Goal: Complete application form

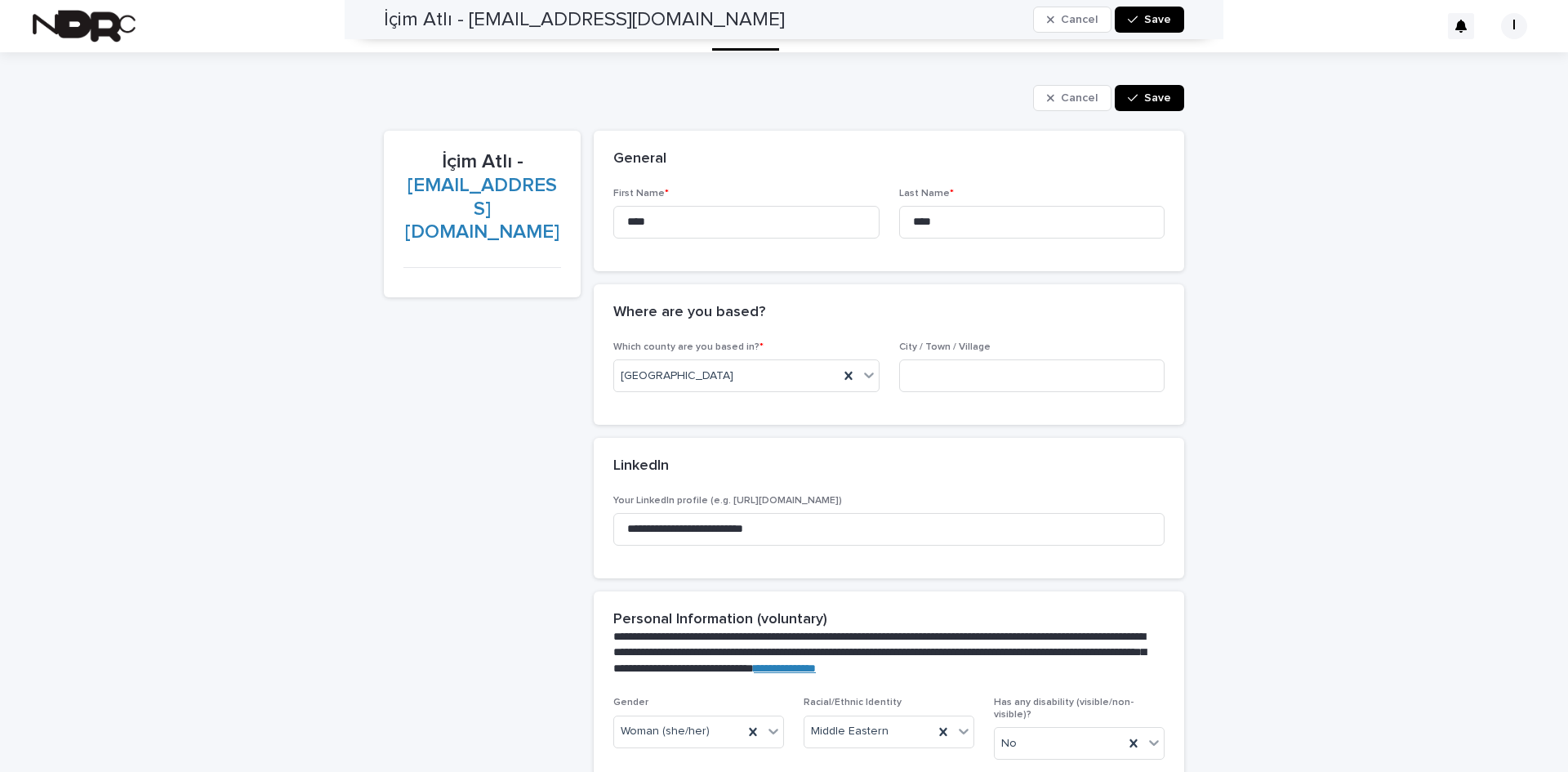
scroll to position [1090, 0]
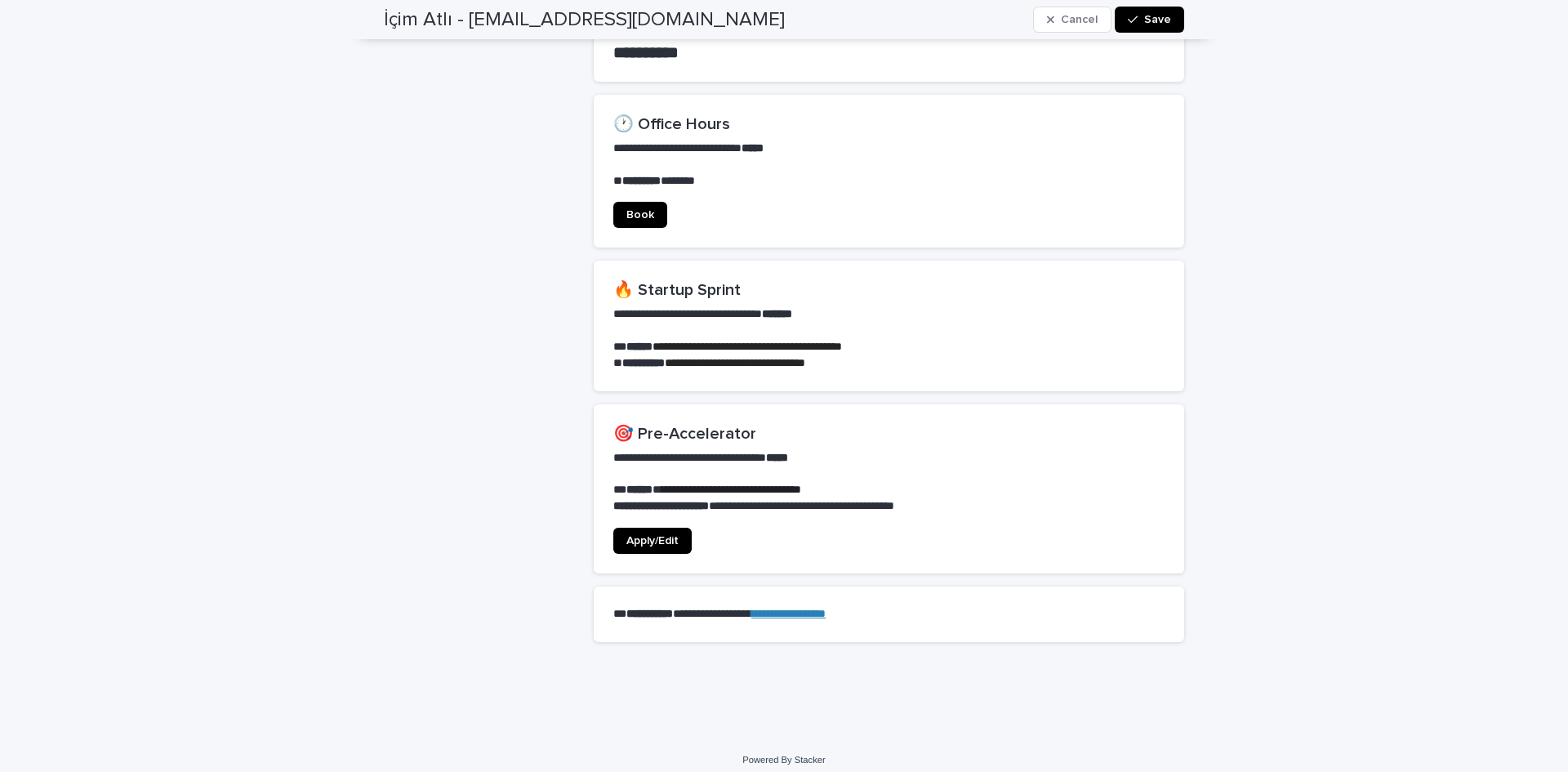
click at [650, 535] on span "Apply/Edit" at bounding box center [653, 541] width 52 height 11
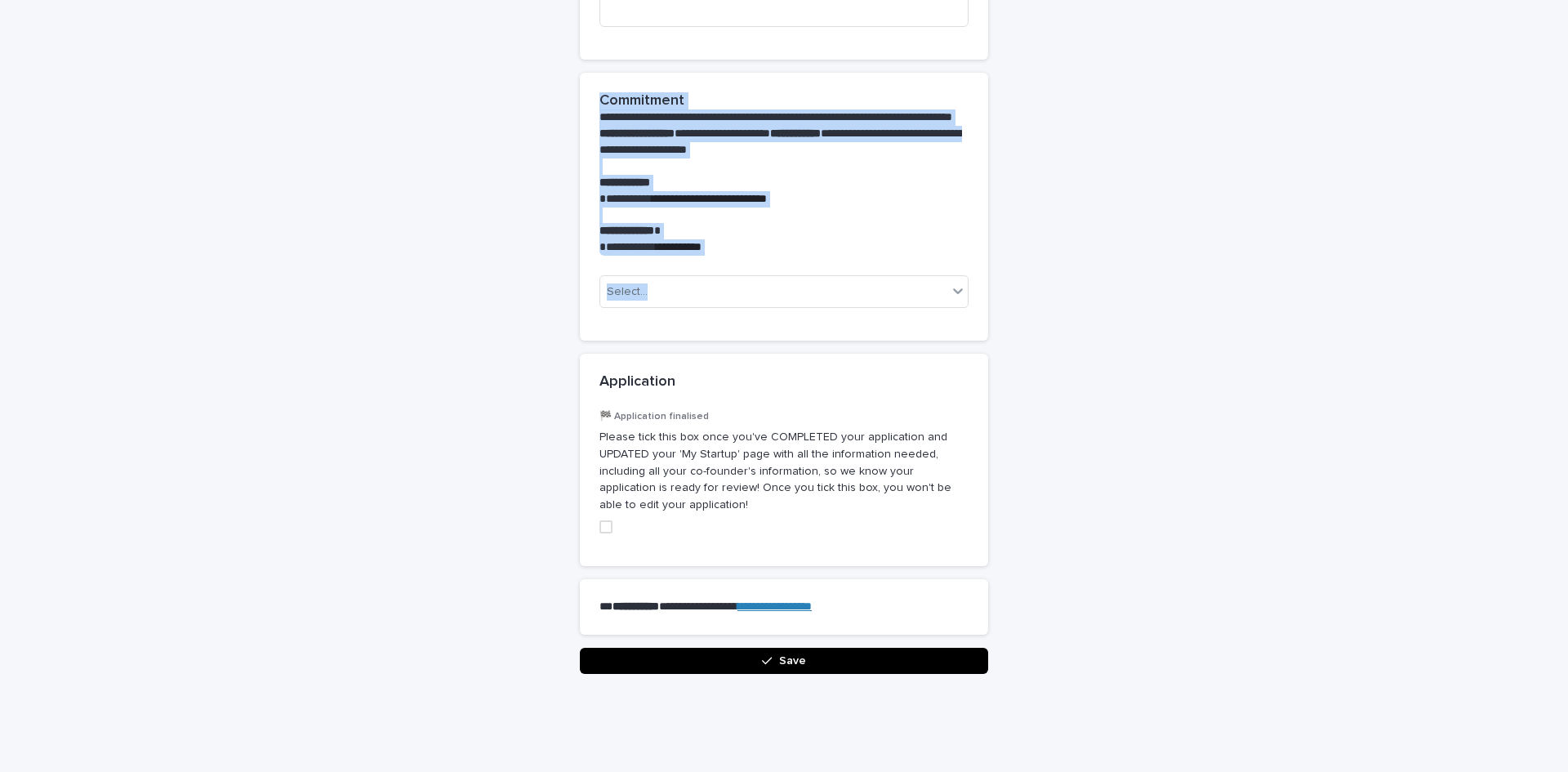
scroll to position [1684, 0]
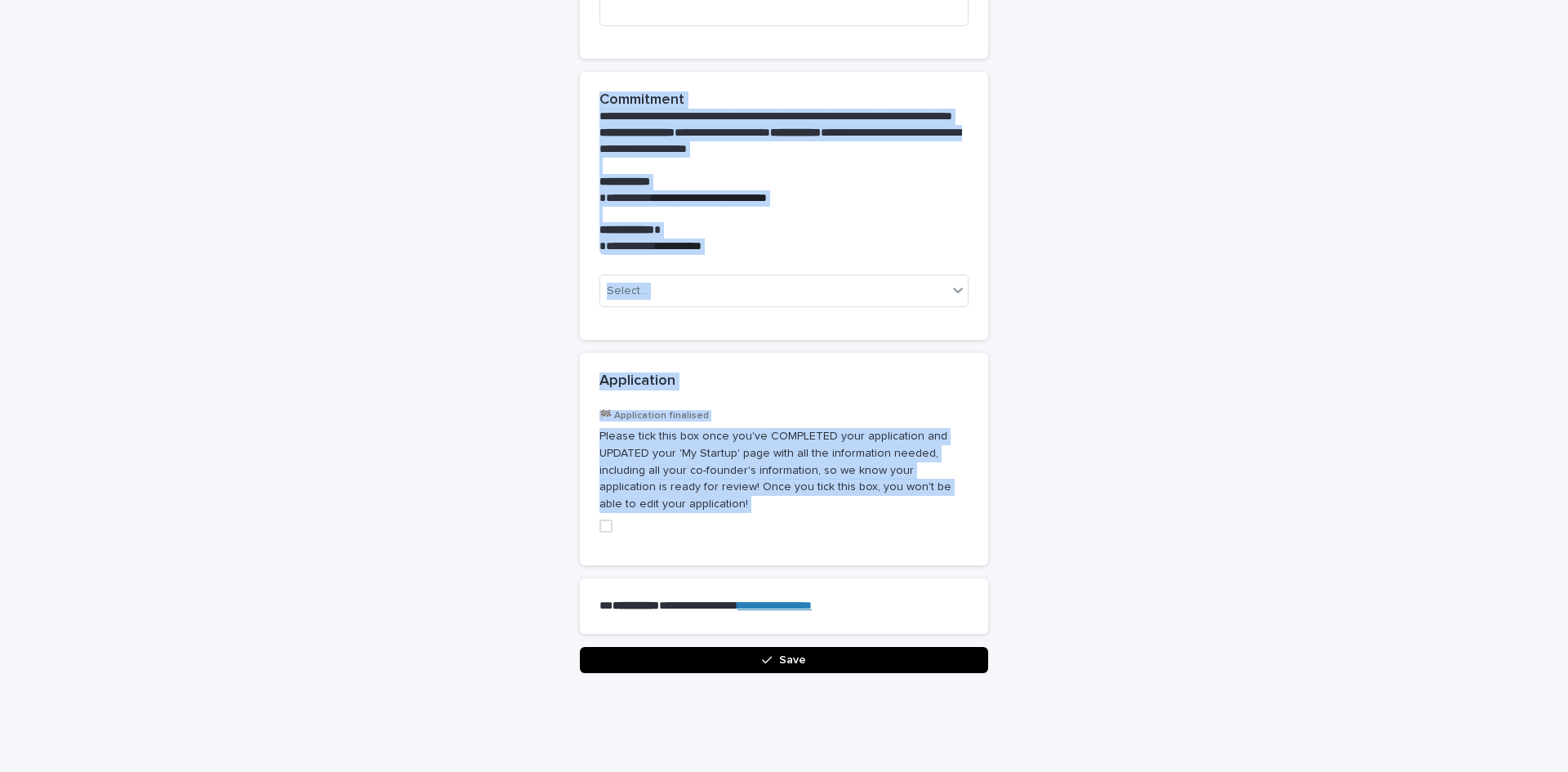
drag, startPoint x: 593, startPoint y: 249, endPoint x: 668, endPoint y: 487, distance: 249.5
copy div "**********"
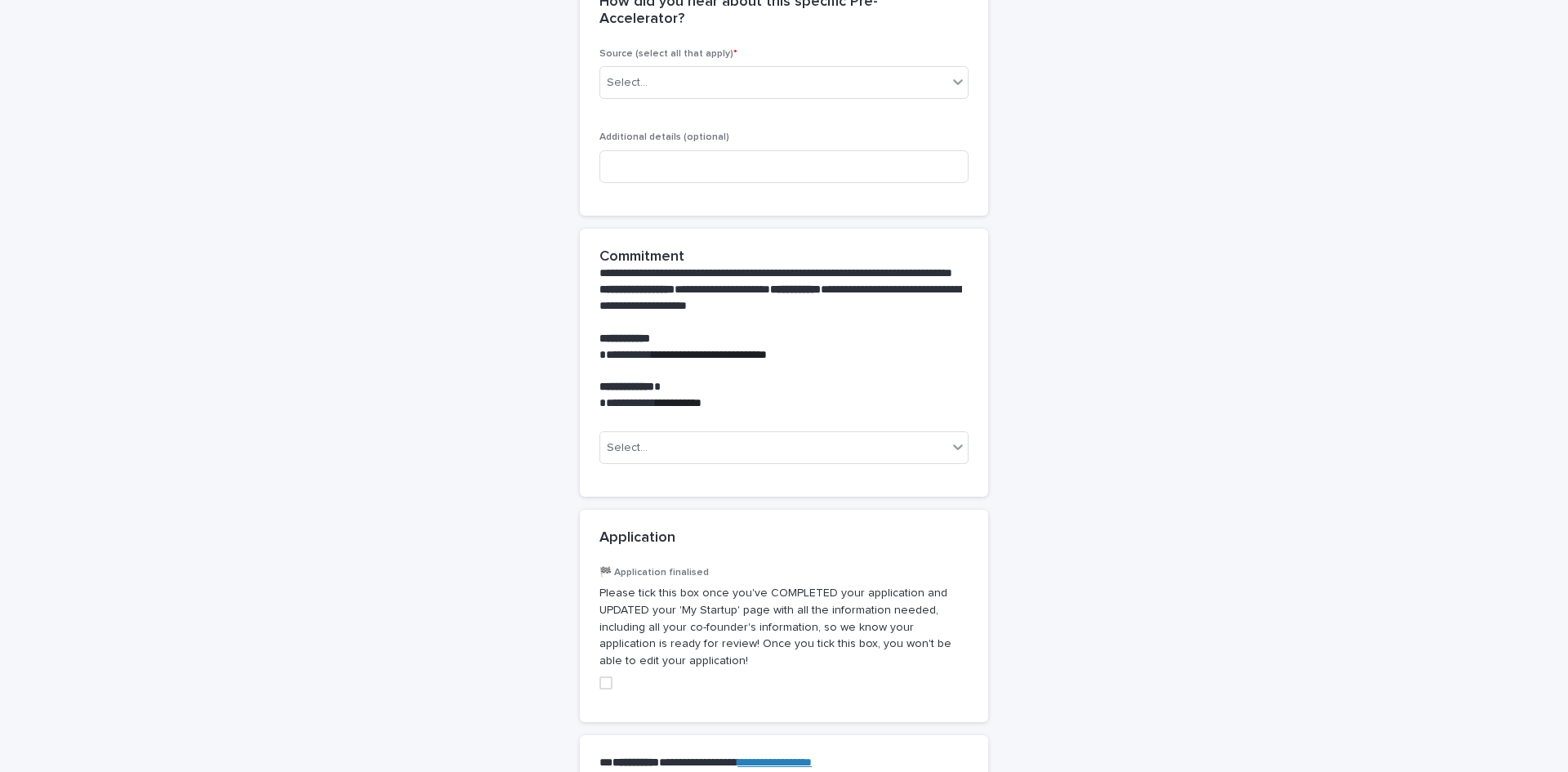
scroll to position [1357, 0]
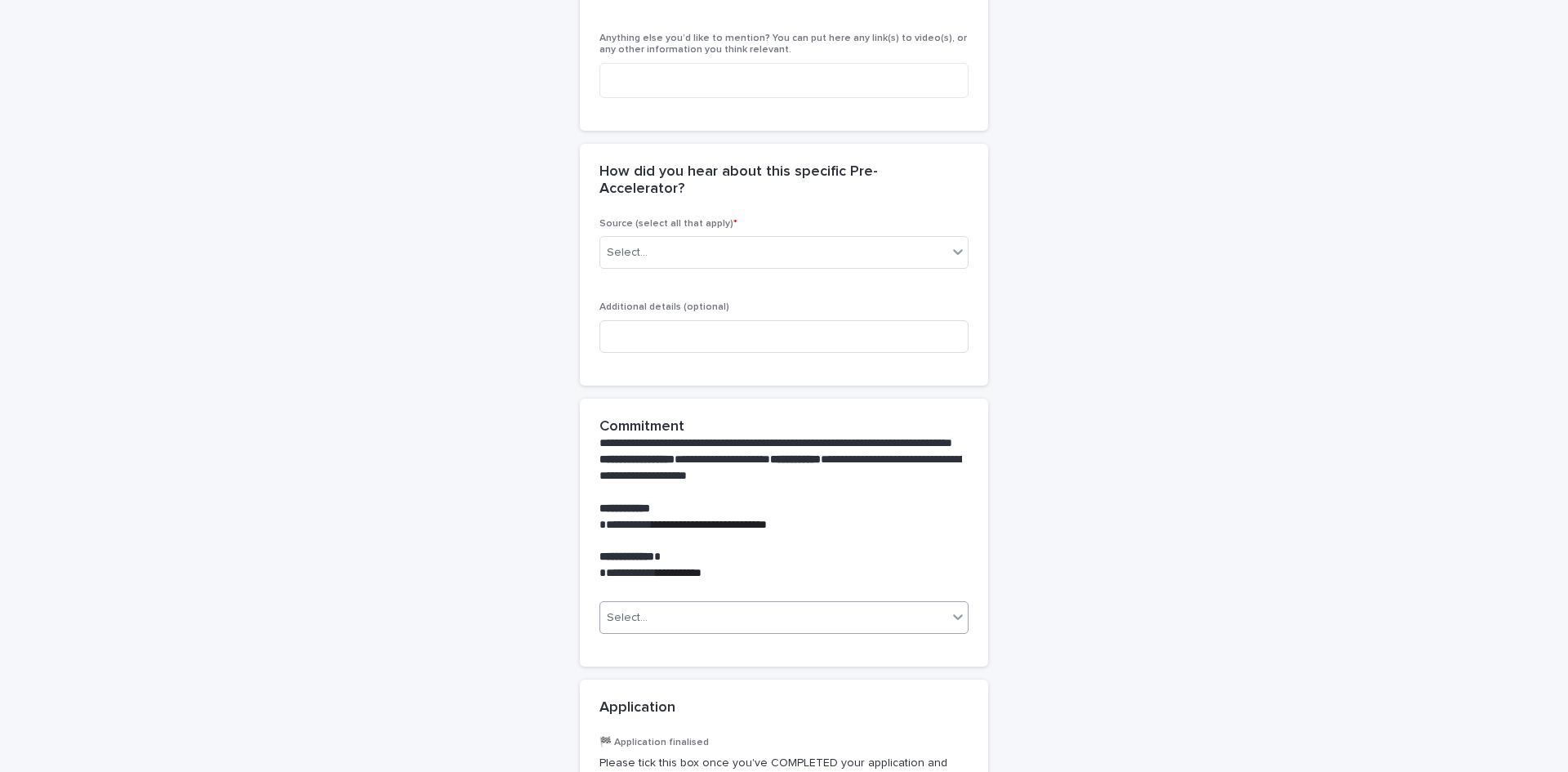
click at [688, 604] on div "Select..." at bounding box center [773, 617] width 347 height 27
click at [668, 618] on div "Yes" at bounding box center [778, 619] width 367 height 29
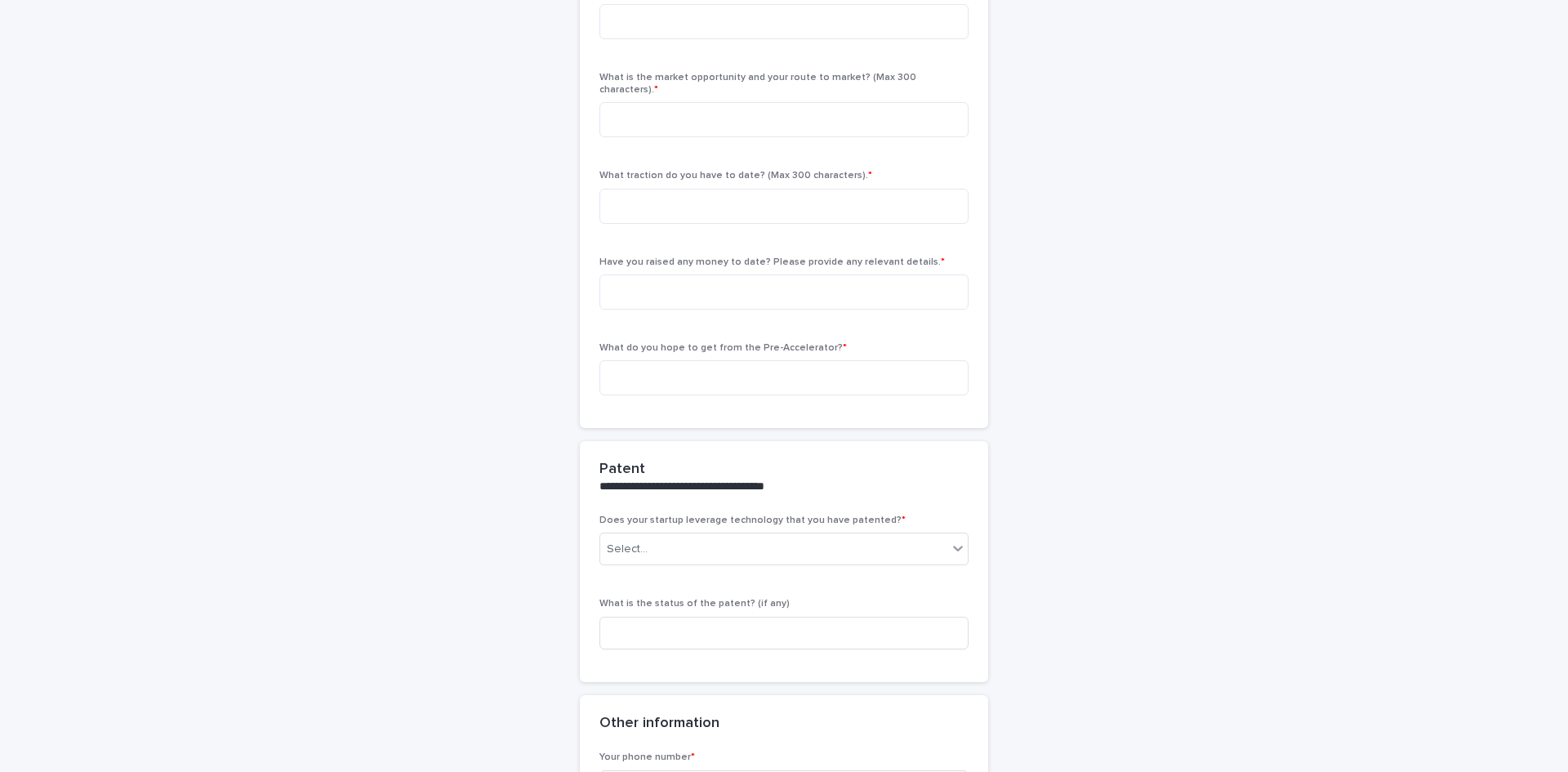
scroll to position [408, 0]
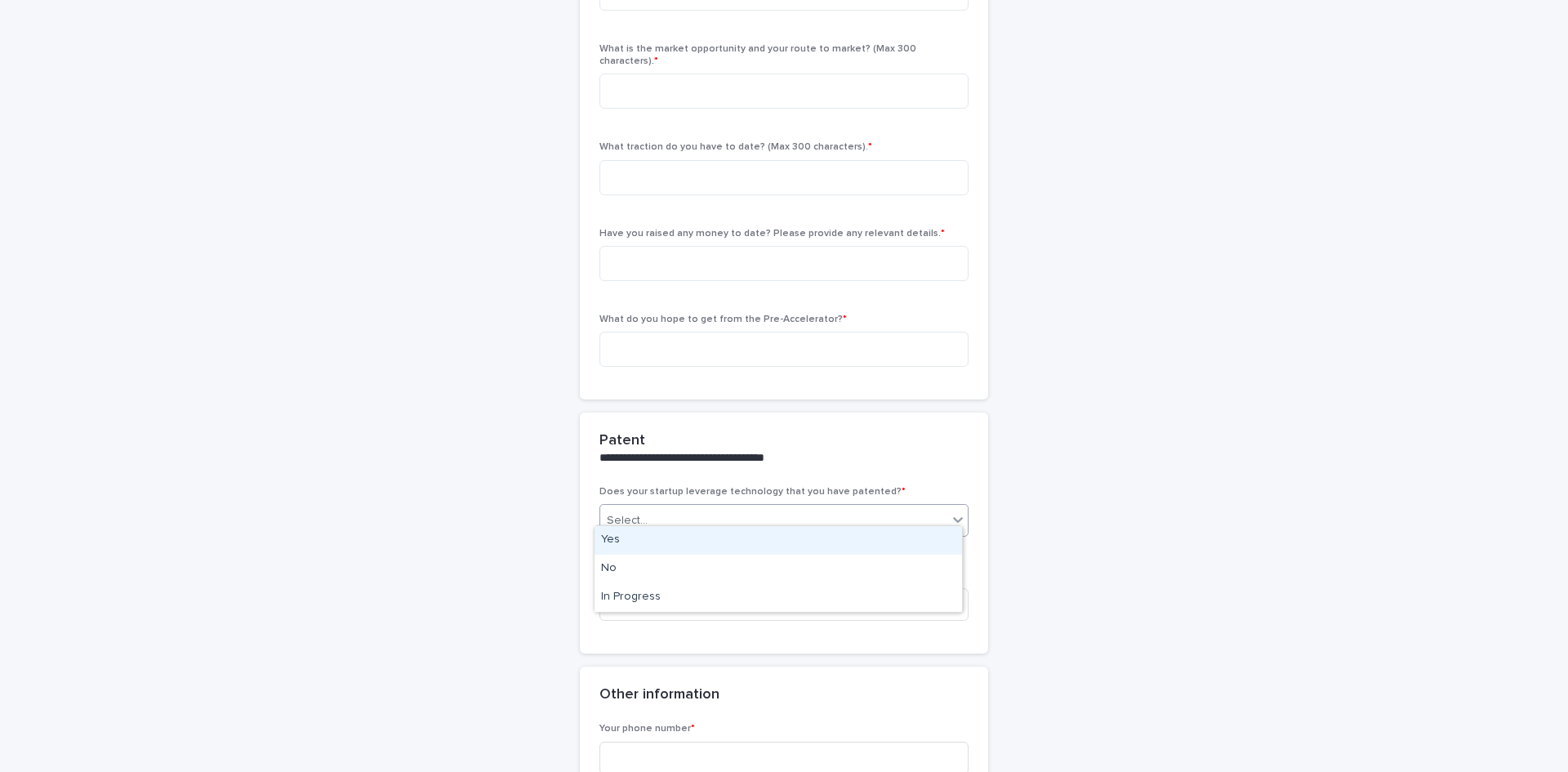
click at [850, 510] on div "Select..." at bounding box center [773, 520] width 347 height 27
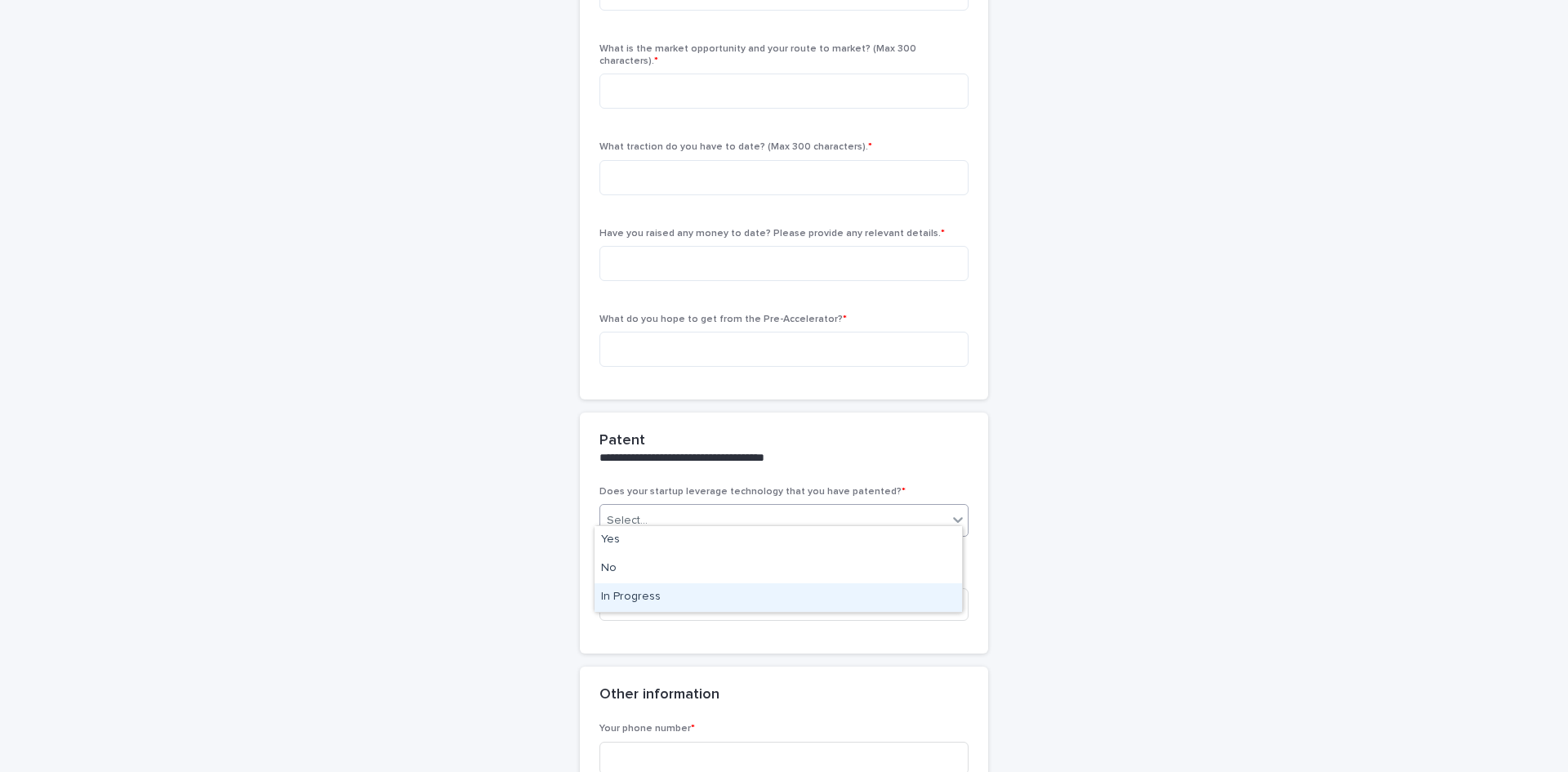
click at [783, 600] on div "In Progress" at bounding box center [778, 597] width 367 height 29
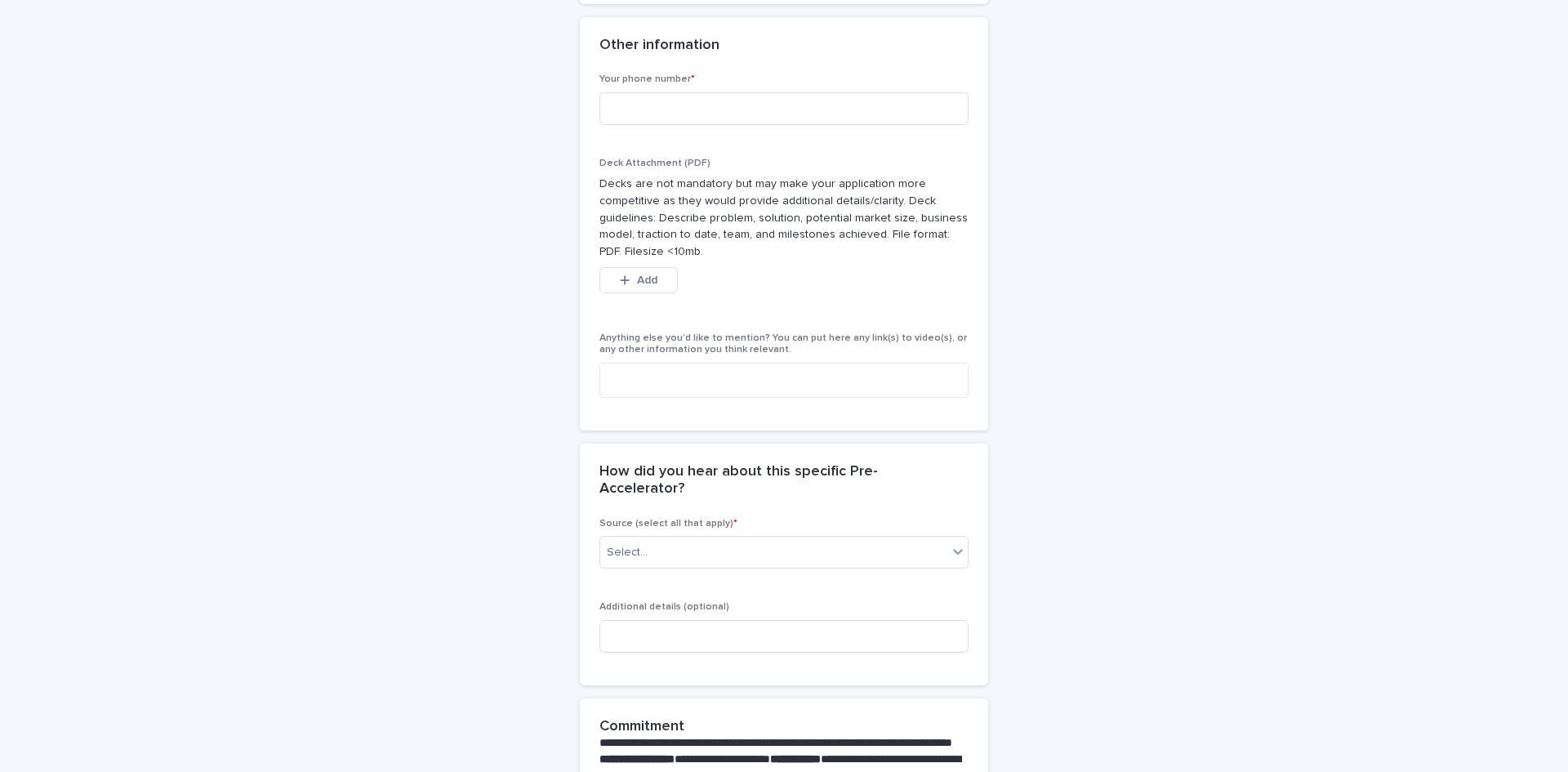
scroll to position [1062, 0]
click at [792, 535] on div "Select..." at bounding box center [773, 548] width 347 height 27
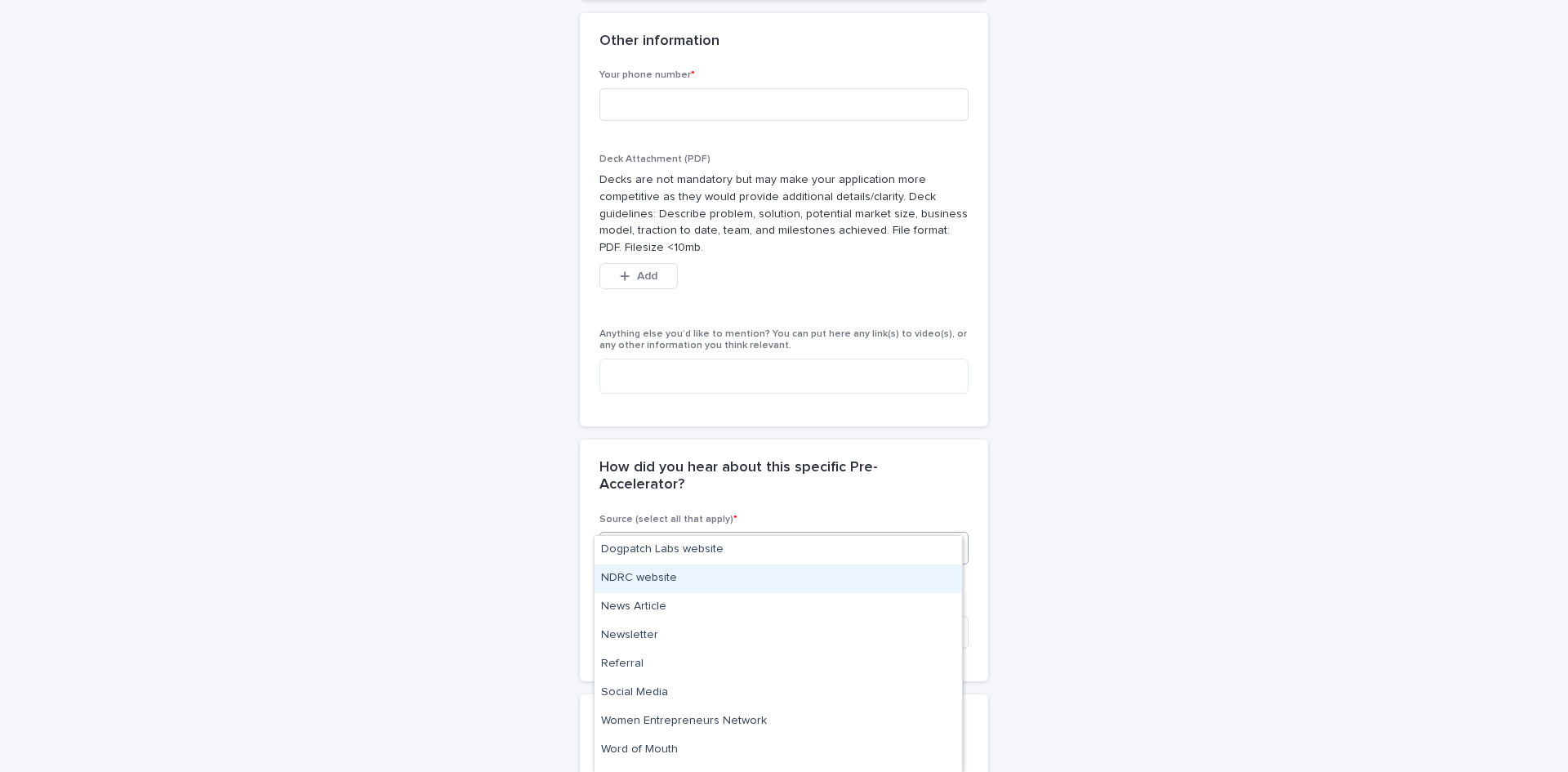
click at [771, 579] on div "NDRC website" at bounding box center [778, 579] width 367 height 29
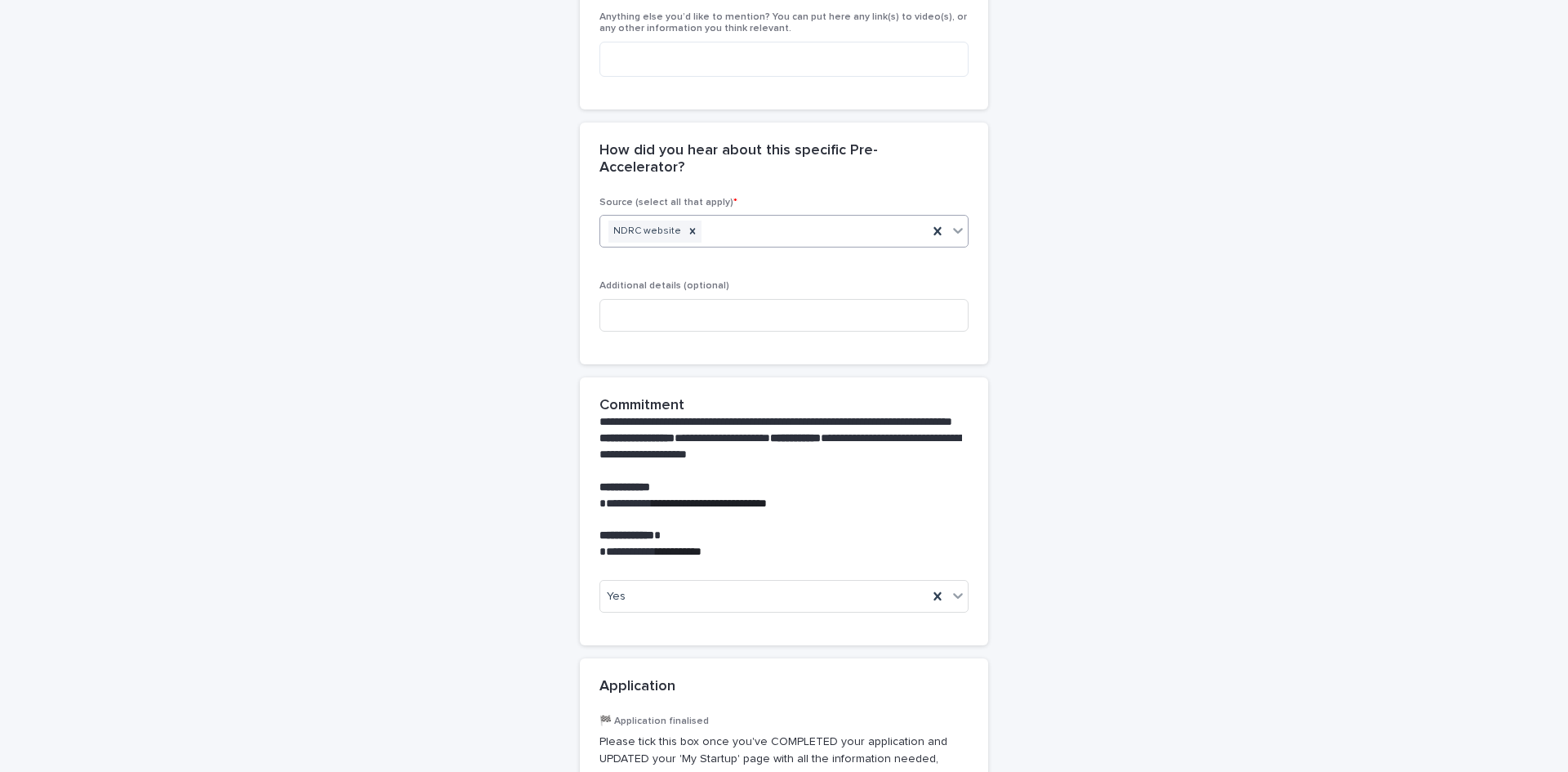
scroll to position [1551, 0]
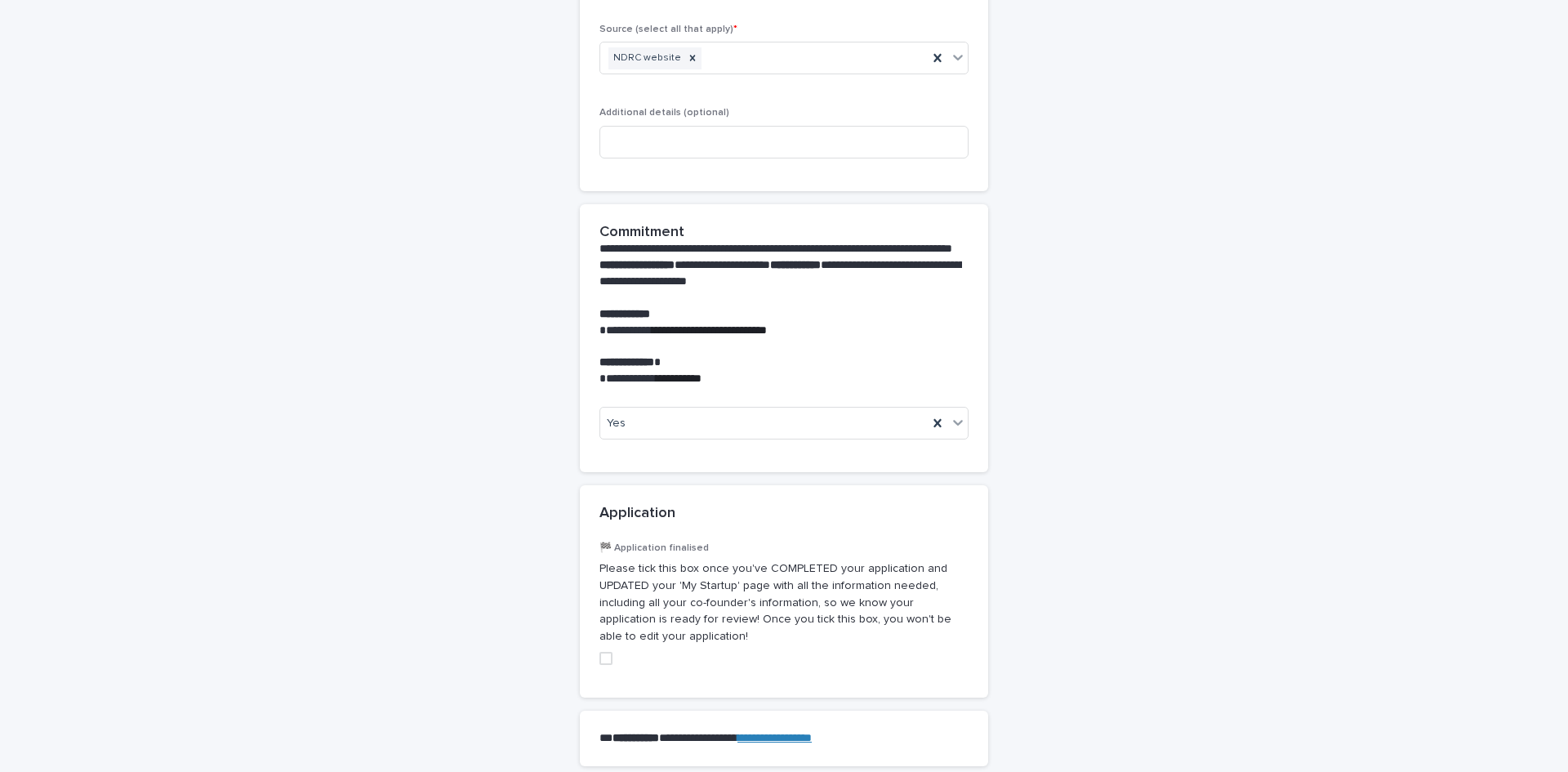
click at [600, 652] on span at bounding box center [606, 658] width 13 height 13
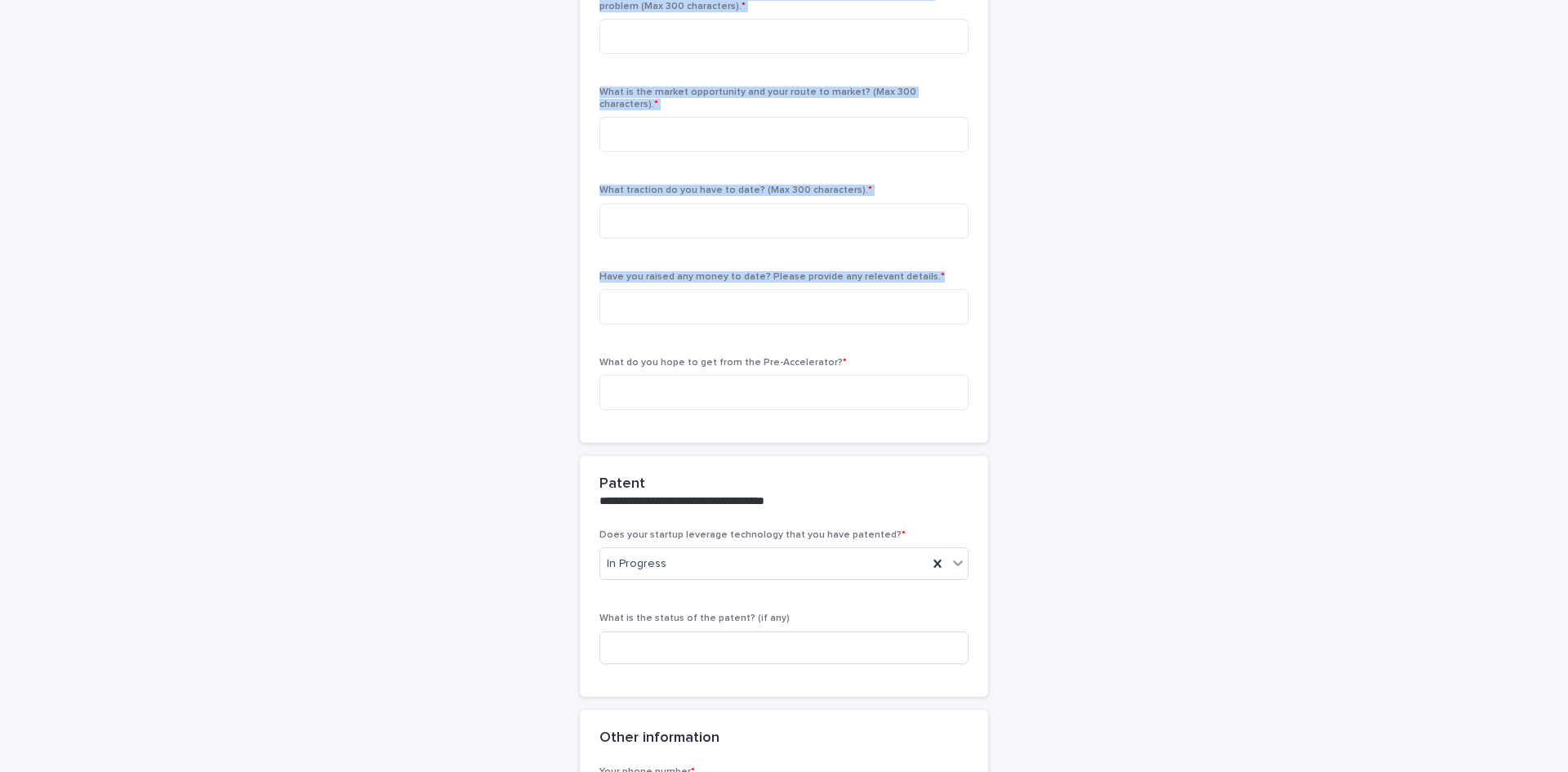
scroll to position [408, 0]
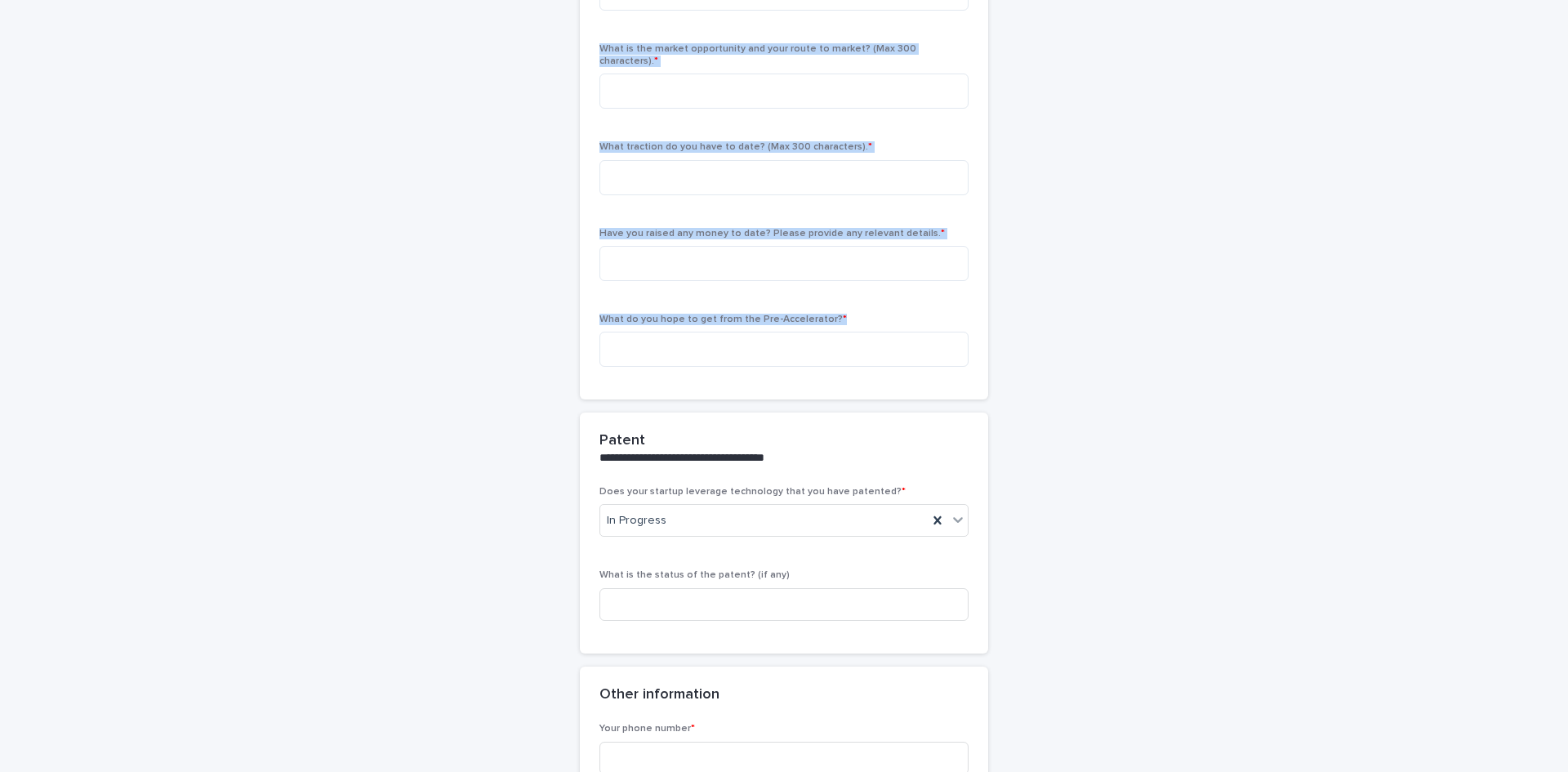
drag, startPoint x: 593, startPoint y: 254, endPoint x: 770, endPoint y: 372, distance: 212.7
click at [770, 372] on section "Startup details Application - Tell us why you and your founding team are the ri…" at bounding box center [783, 111] width 408 height 579
copy section "Startup details Application - Tell us why you and your founding team are the ri…"
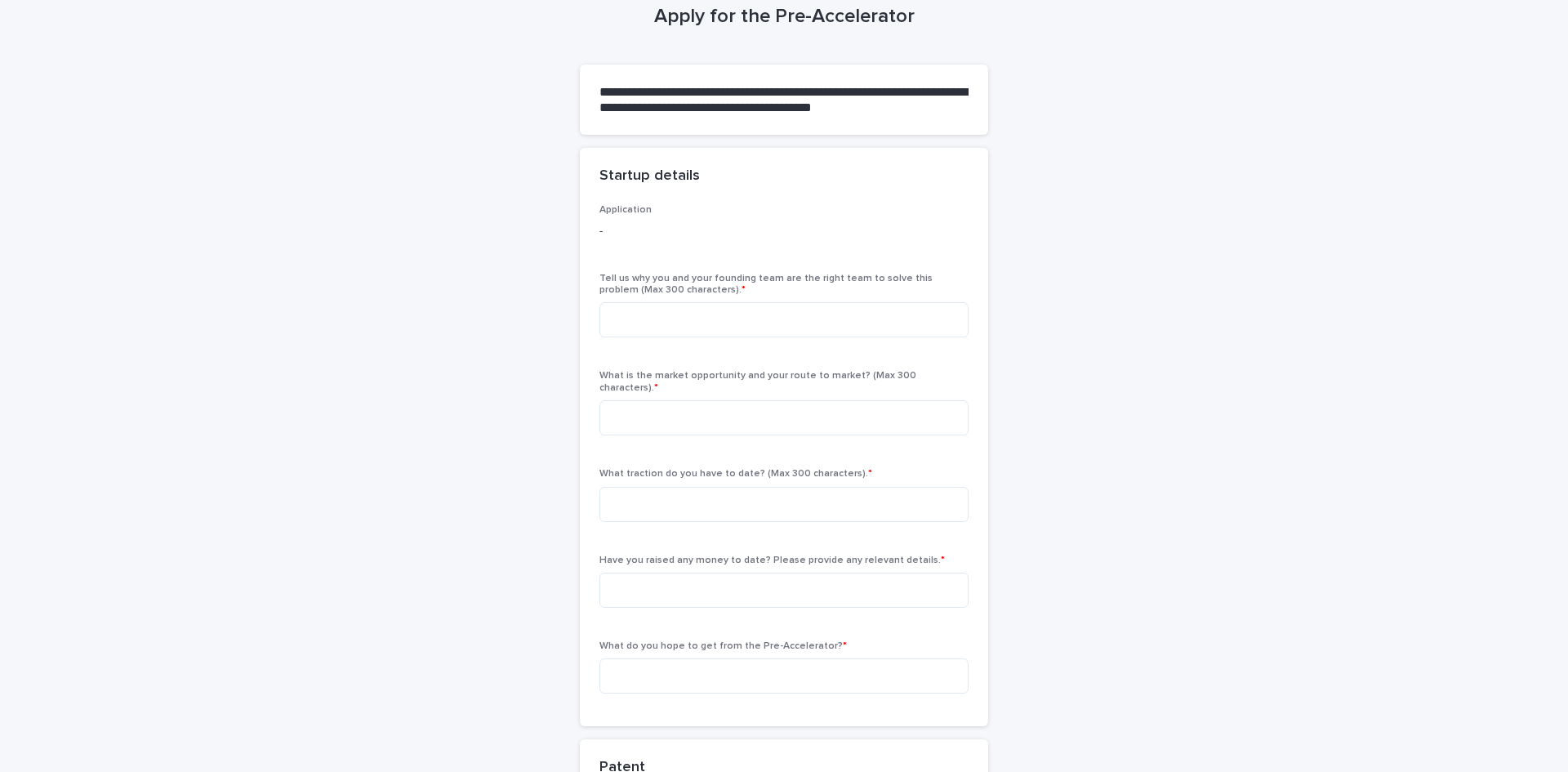
scroll to position [0, 0]
